Goal: Information Seeking & Learning: Learn about a topic

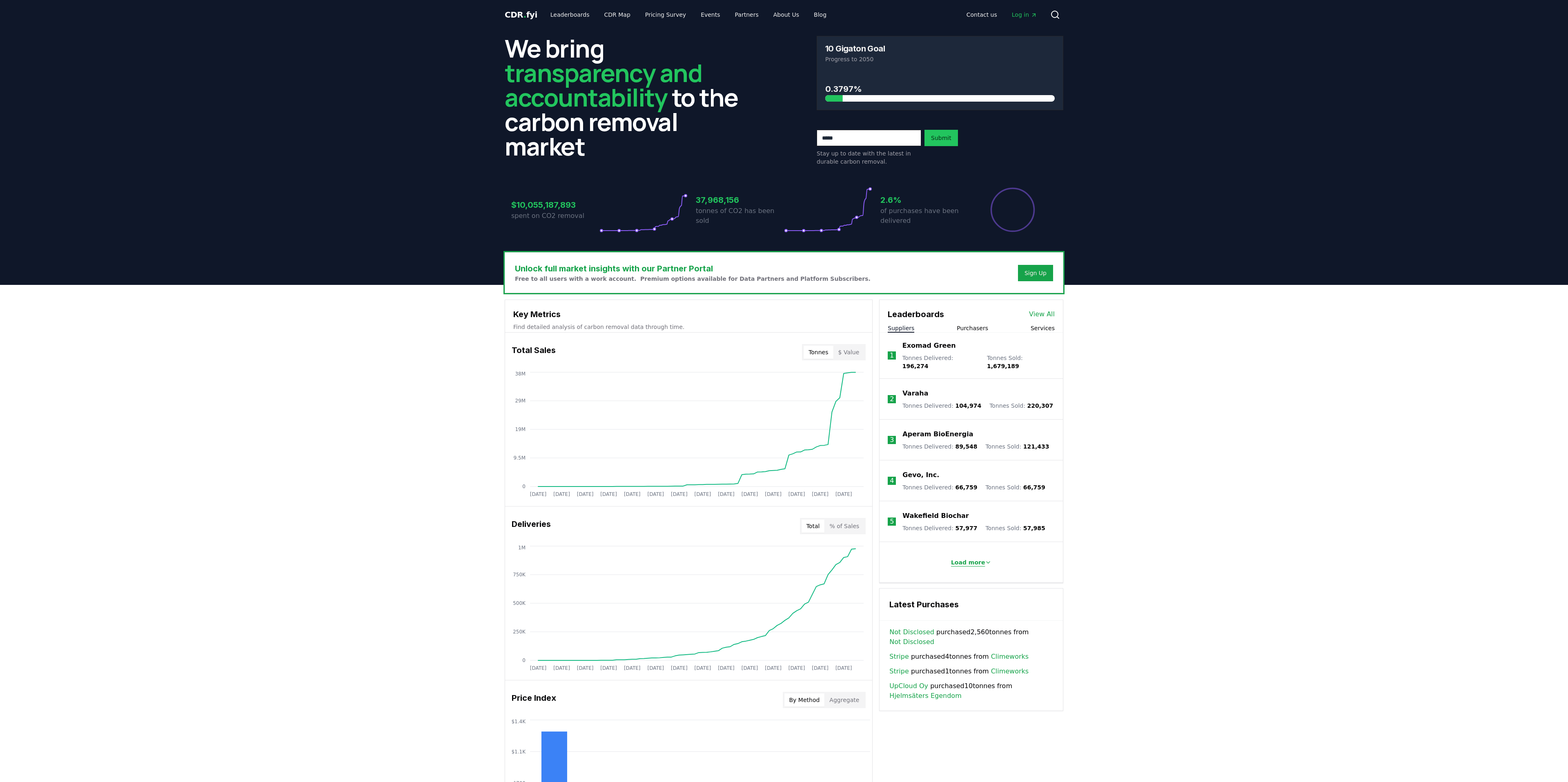
click at [971, 559] on p "Load more" at bounding box center [968, 562] width 34 height 8
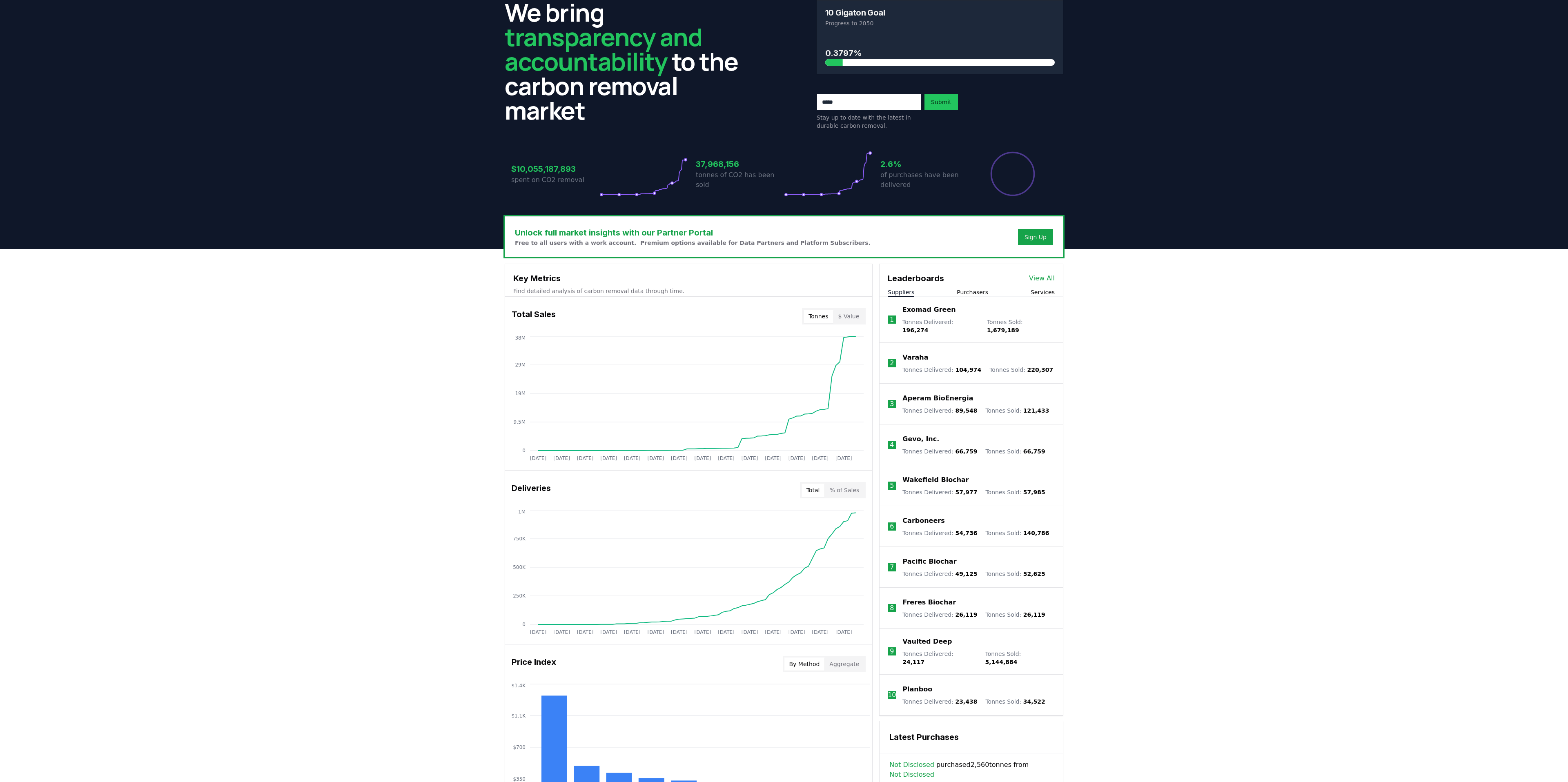
scroll to position [37, 0]
click at [909, 433] on p "Gevo, Inc." at bounding box center [921, 438] width 37 height 10
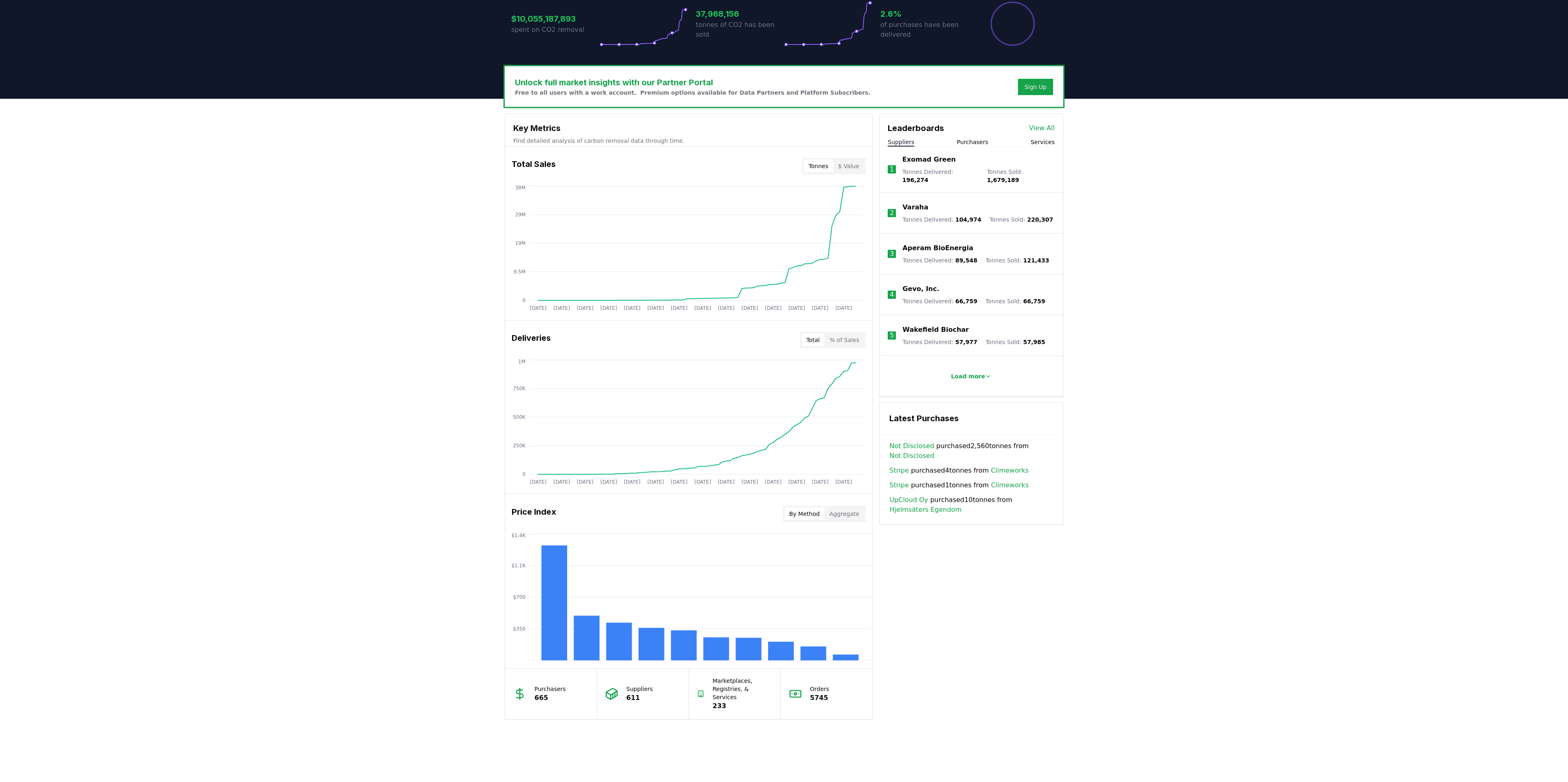
scroll to position [167, 0]
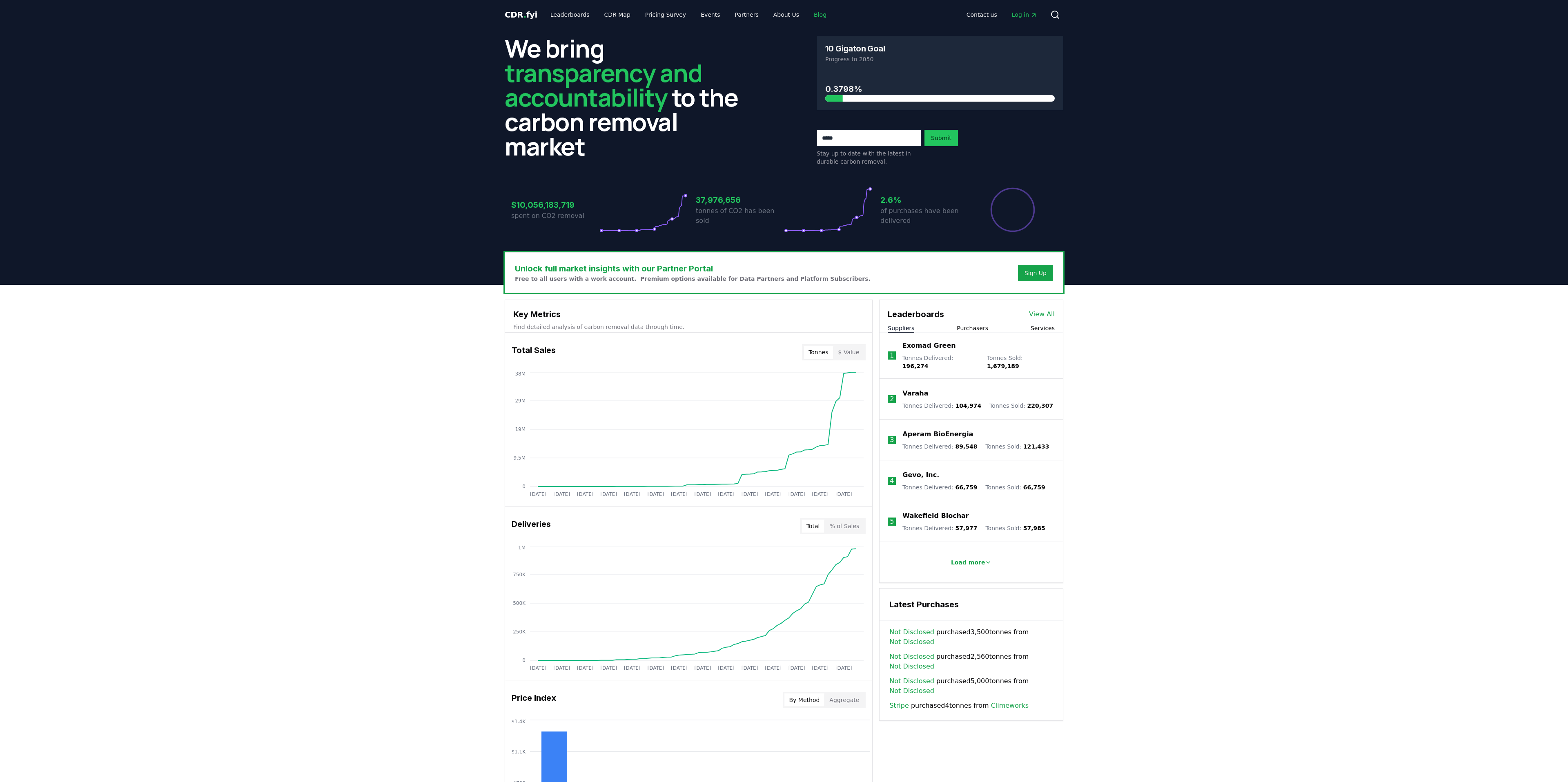
click at [807, 12] on link "Blog" at bounding box center [820, 15] width 26 height 15
click at [808, 9] on link "Blog" at bounding box center [820, 15] width 26 height 15
click at [809, 12] on link "Blog" at bounding box center [820, 15] width 26 height 15
